Goal: Find specific page/section: Find specific page/section

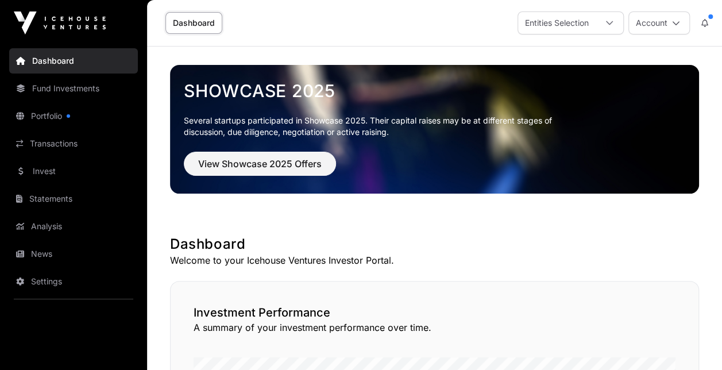
click at [49, 279] on link "Settings" at bounding box center [73, 281] width 129 height 25
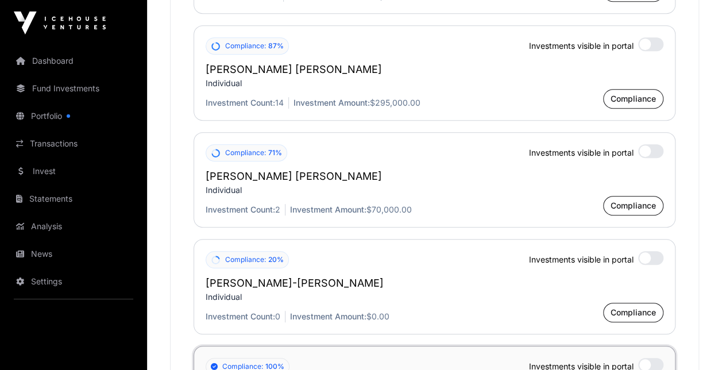
scroll to position [2449, 0]
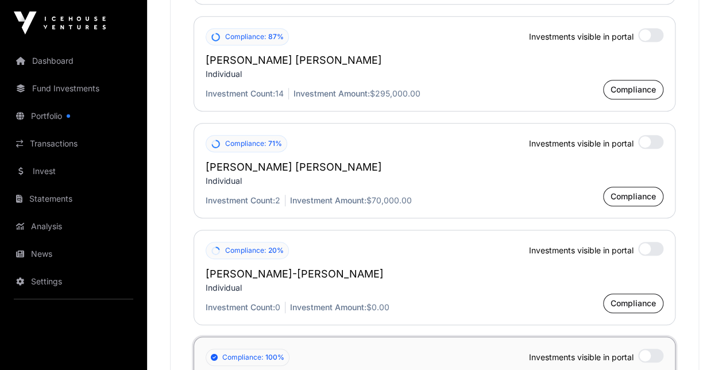
click at [649, 135] on div at bounding box center [650, 142] width 25 height 14
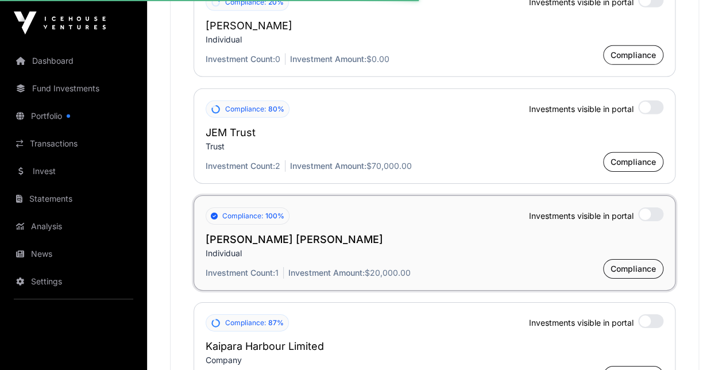
scroll to position [1713, 0]
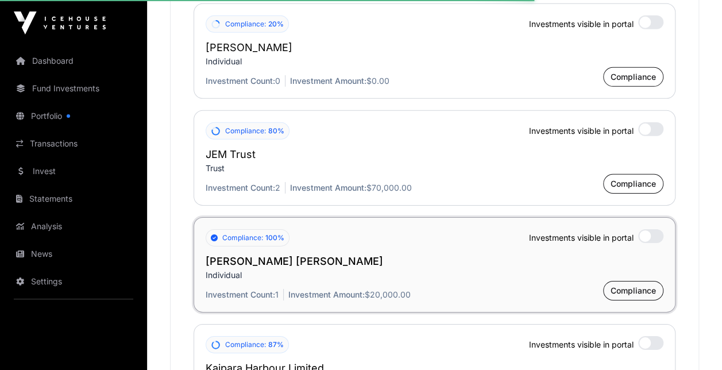
click at [650, 233] on div at bounding box center [650, 236] width 25 height 14
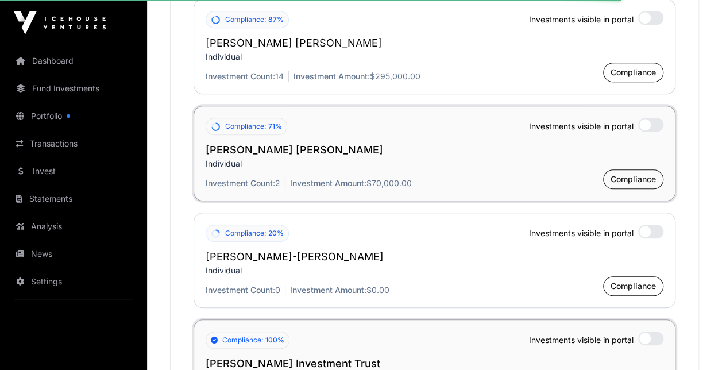
scroll to position [2515, 0]
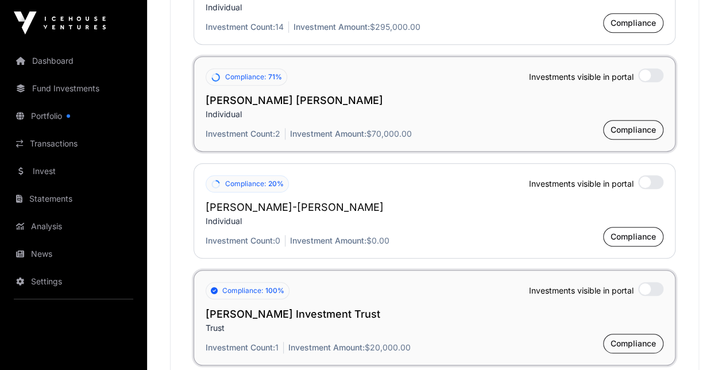
click at [654, 283] on div at bounding box center [650, 289] width 25 height 14
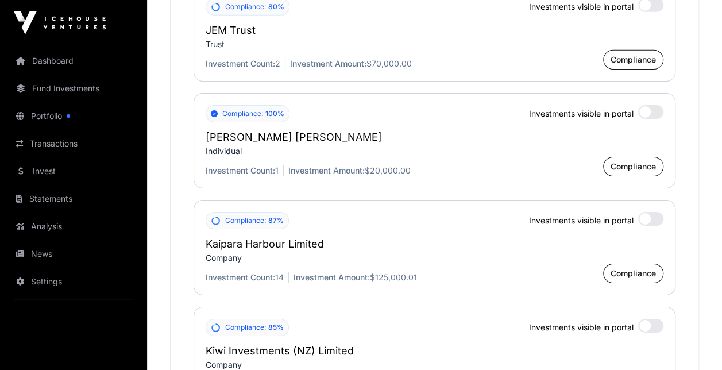
scroll to position [1789, 0]
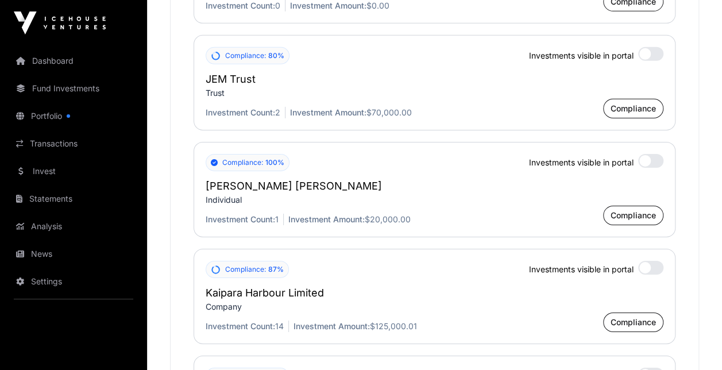
click at [52, 192] on link "Statements" at bounding box center [73, 198] width 129 height 25
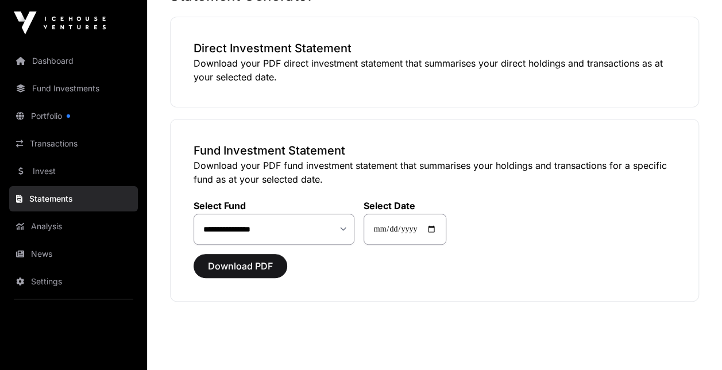
scroll to position [86, 0]
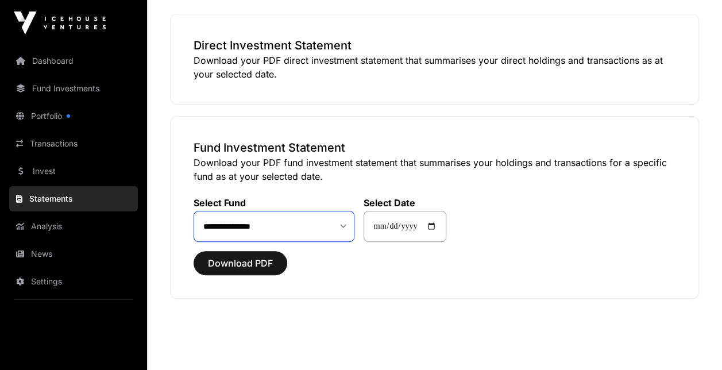
click at [340, 224] on select "**********" at bounding box center [274, 226] width 161 height 30
click at [344, 226] on select "**********" at bounding box center [274, 226] width 161 height 30
